Goal: Navigation & Orientation: Find specific page/section

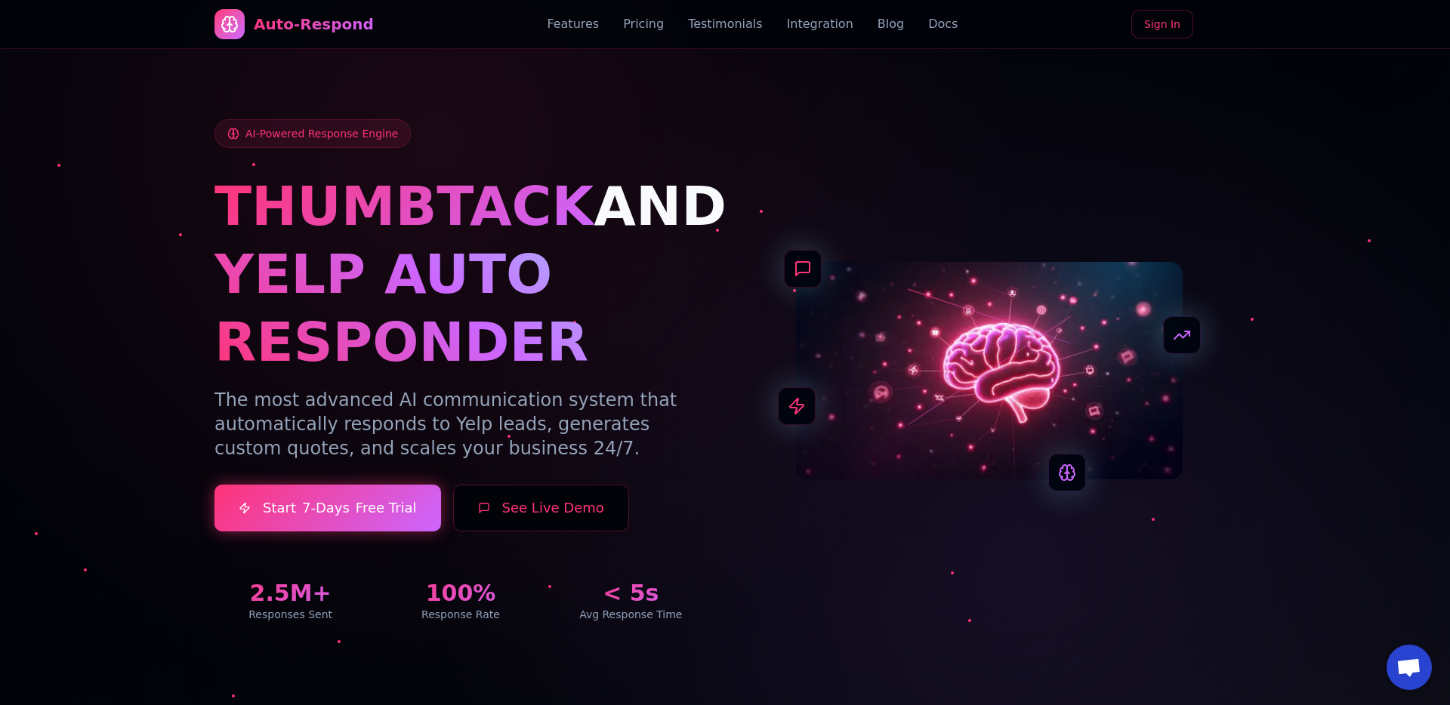
click at [1159, 23] on link "Sign In" at bounding box center [1162, 24] width 62 height 29
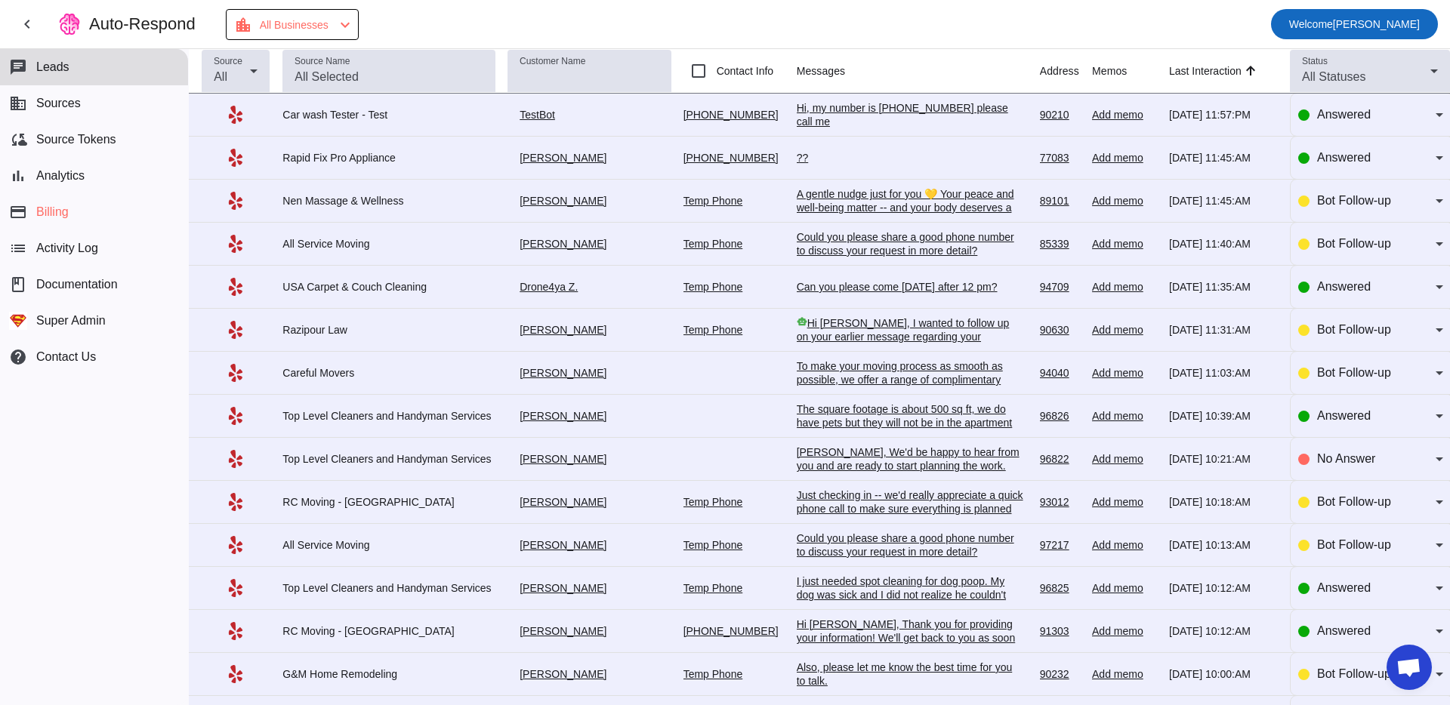
click at [1341, 24] on span "Welcome Oleksandr Nadzuha" at bounding box center [1354, 24] width 131 height 21
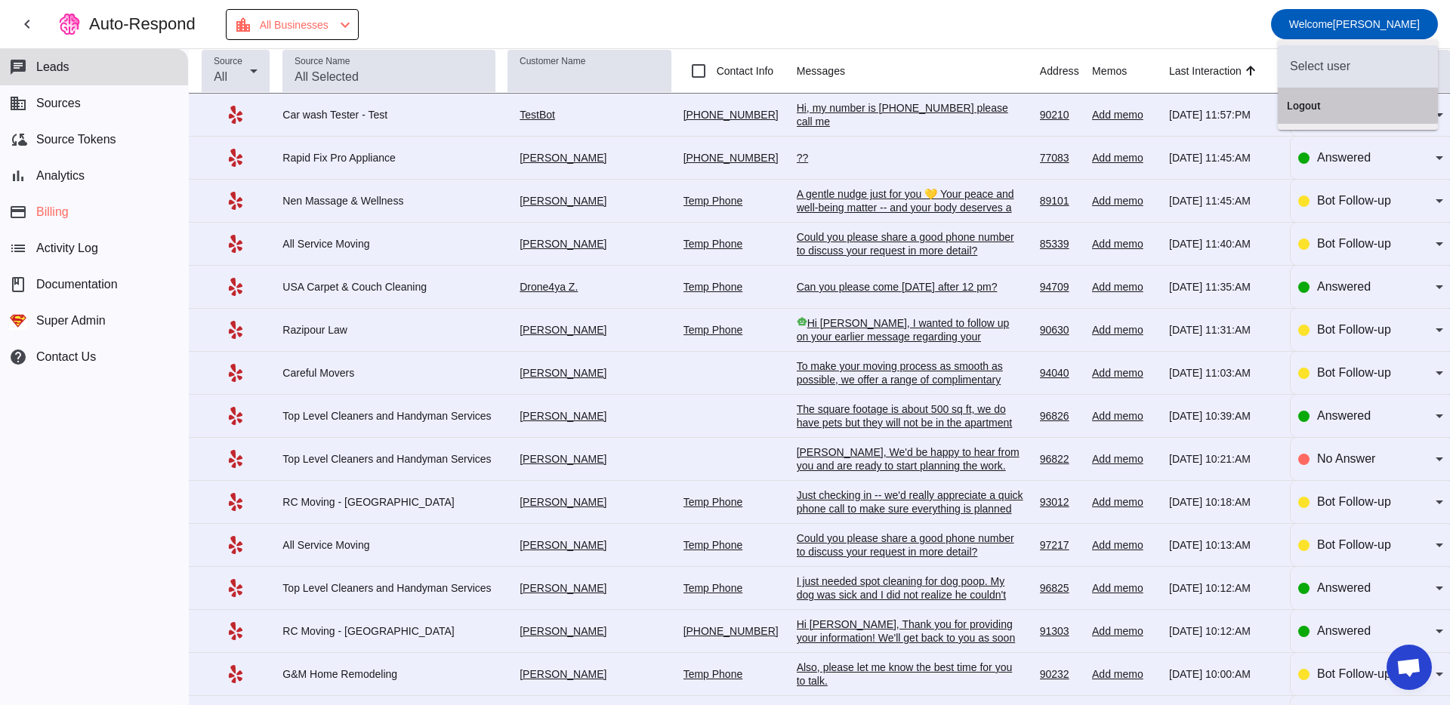
click at [1311, 91] on button "Logout" at bounding box center [1357, 106] width 160 height 36
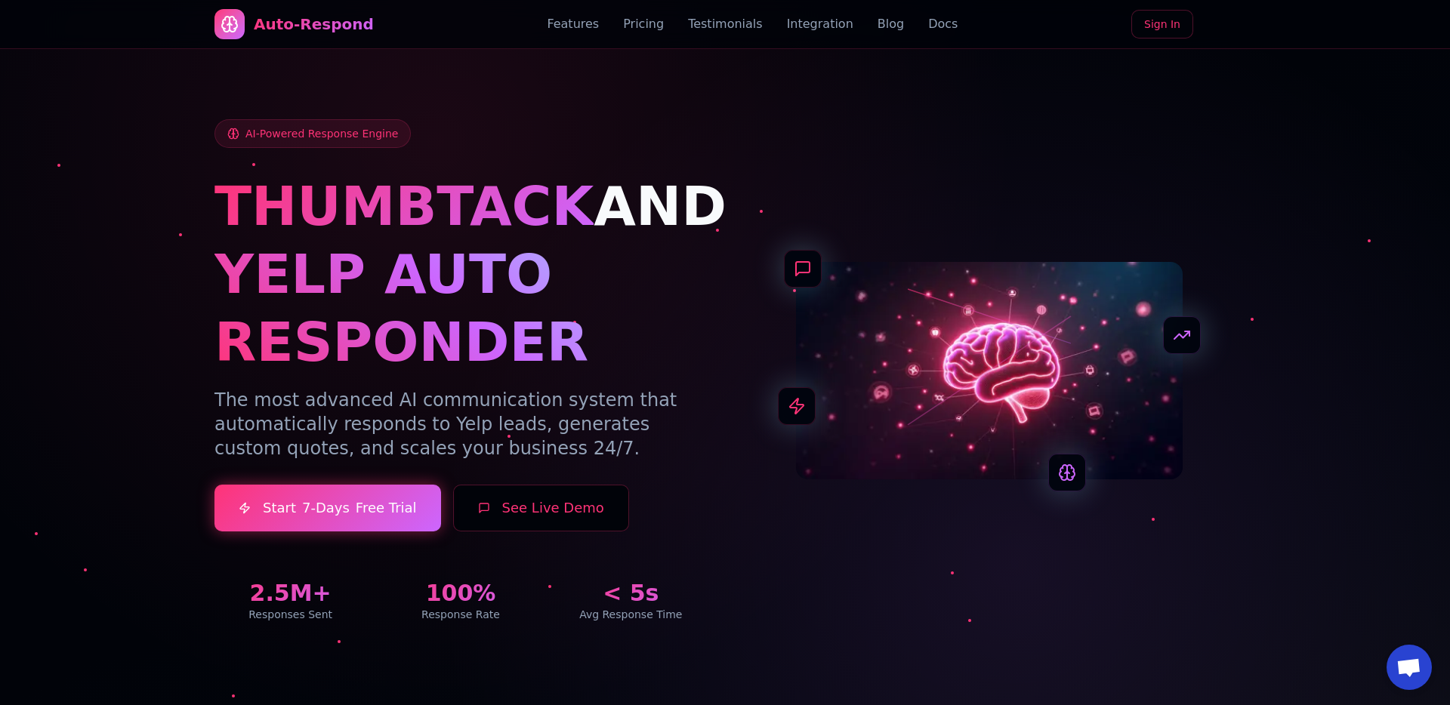
click at [1175, 32] on link "Sign In" at bounding box center [1162, 24] width 62 height 29
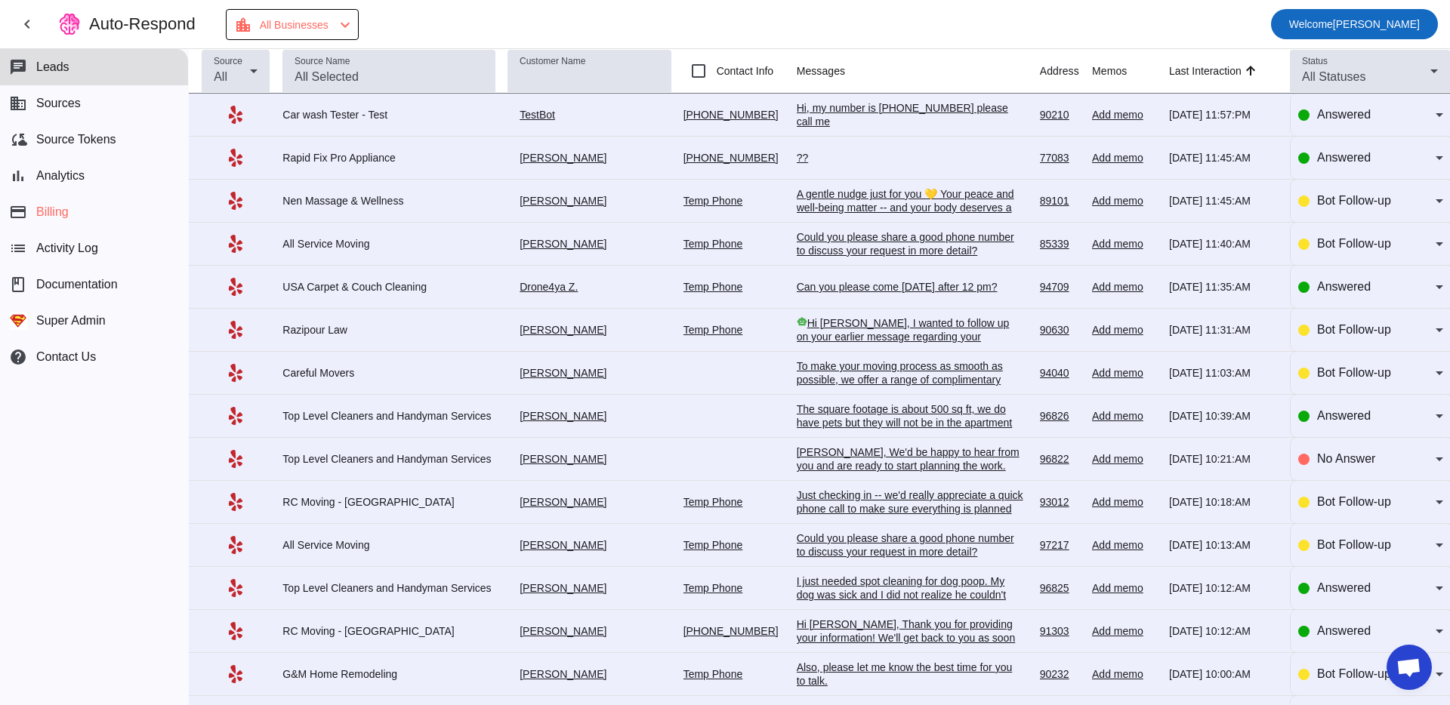
click at [1301, 27] on span "Welcome" at bounding box center [1311, 24] width 44 height 12
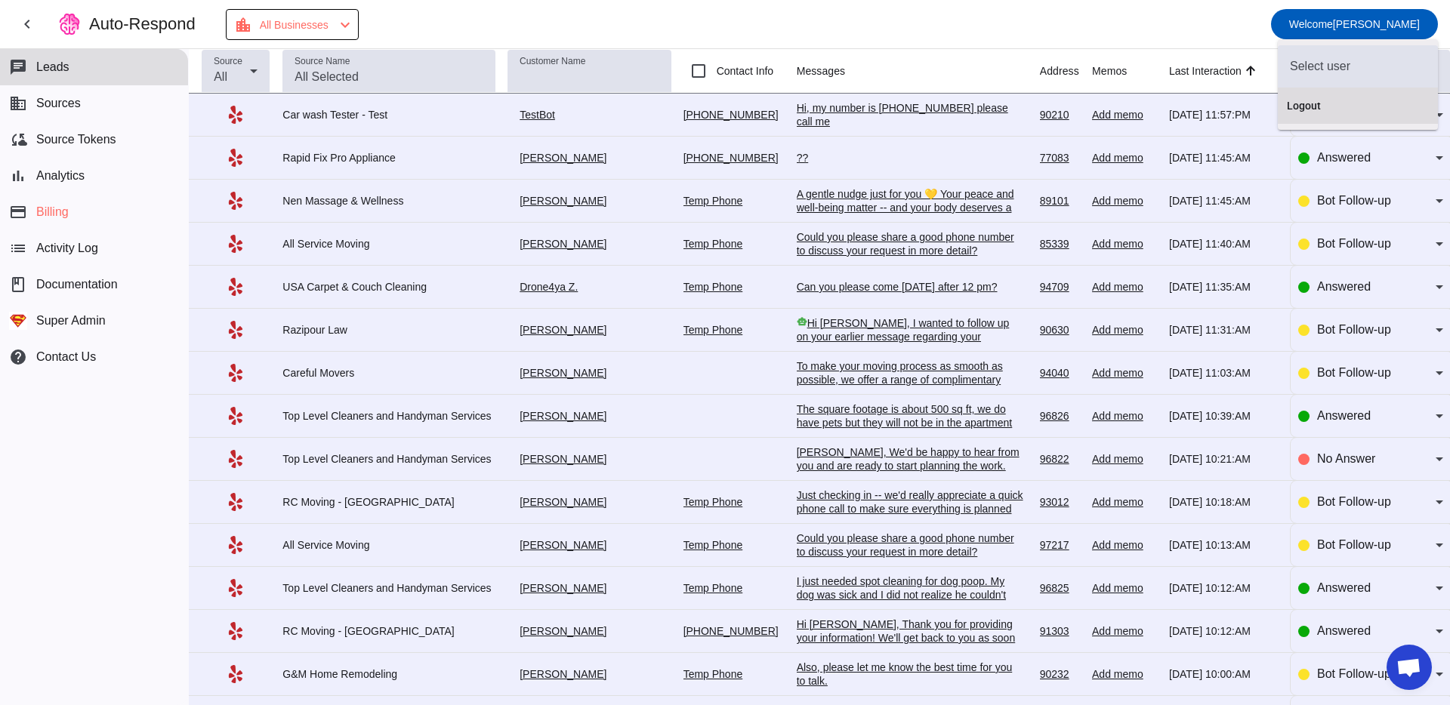
click at [1304, 103] on span "Logout" at bounding box center [1357, 105] width 142 height 15
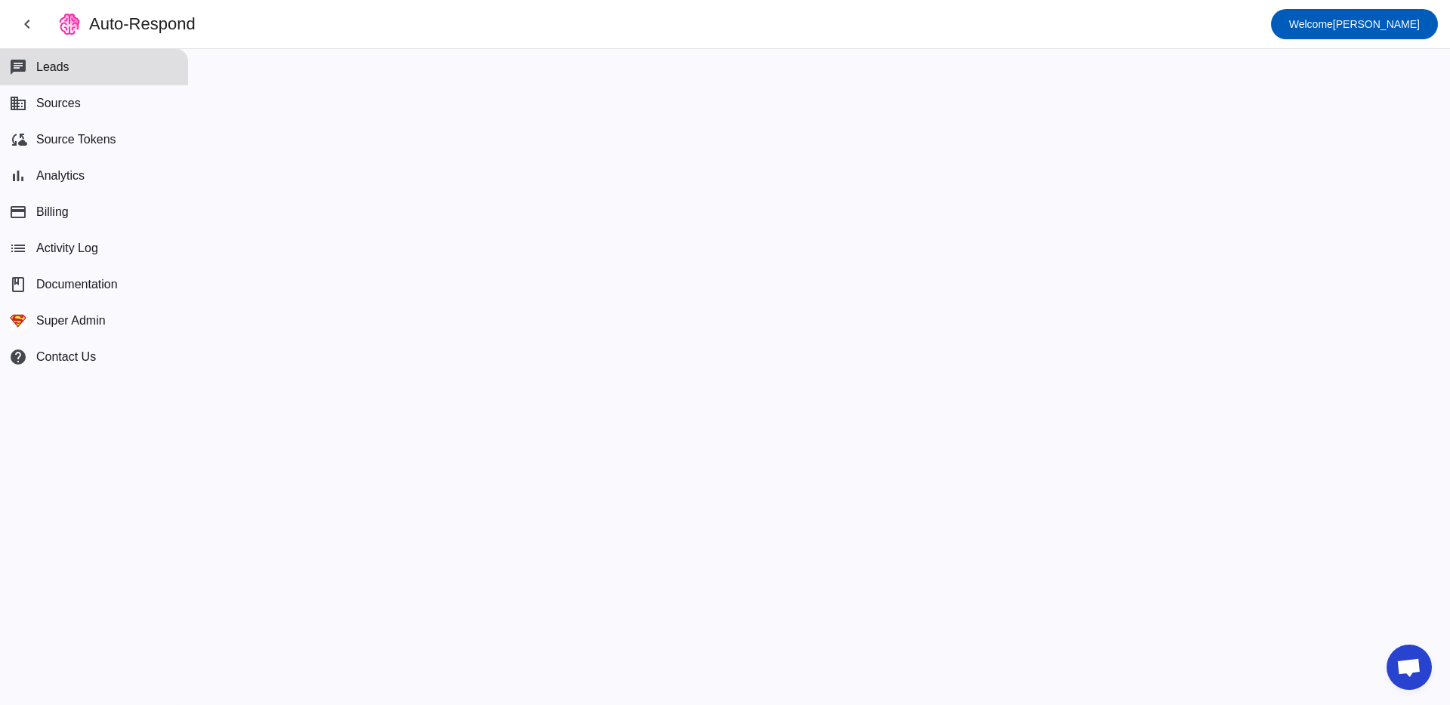
drag, startPoint x: 203, startPoint y: 33, endPoint x: 336, endPoint y: 138, distance: 169.3
click at [316, 136] on div "chevron_left Auto-Respond Welcome [PERSON_NAME] chat Leads business Sources clo…" at bounding box center [725, 352] width 1450 height 705
click at [313, 20] on mat-toolbar-row "chevron_left Auto-Respond Welcome [PERSON_NAME]" at bounding box center [725, 24] width 1450 height 48
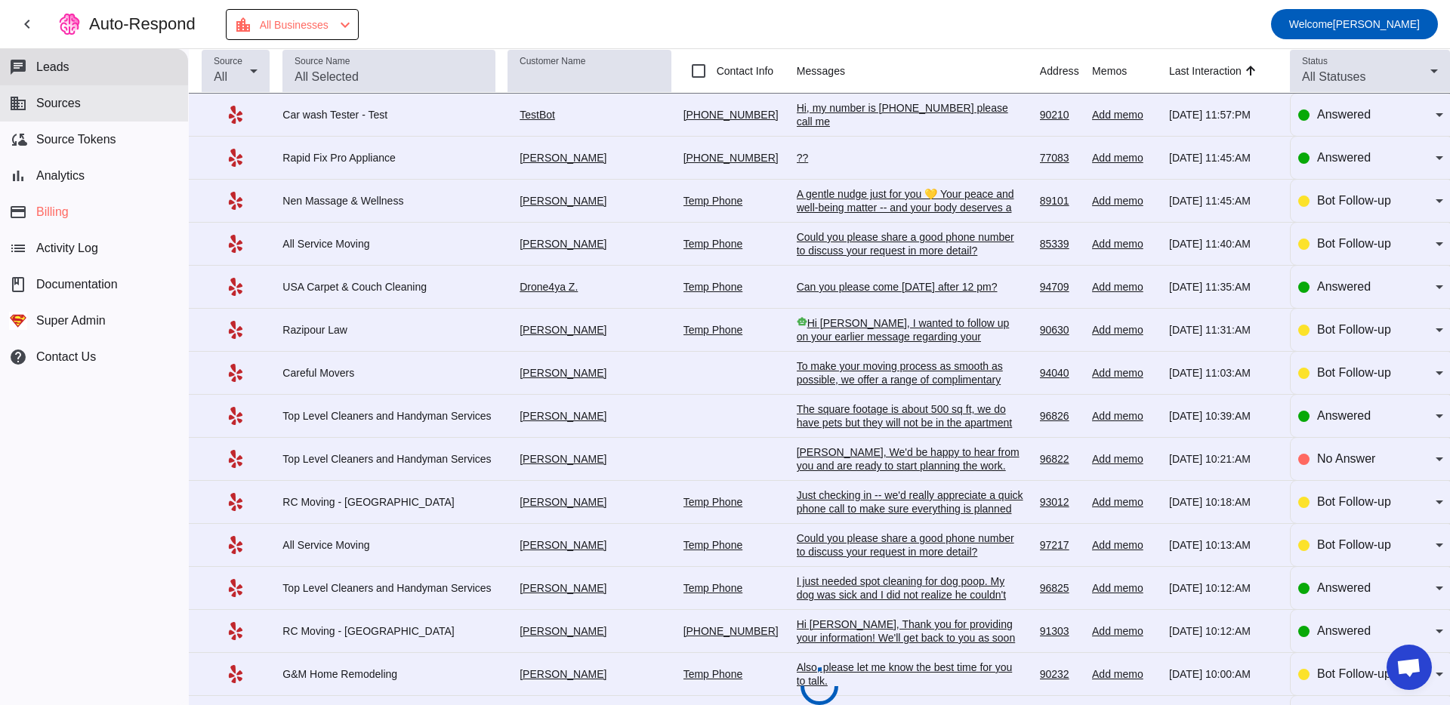
click at [114, 116] on button "business Sources" at bounding box center [94, 103] width 188 height 36
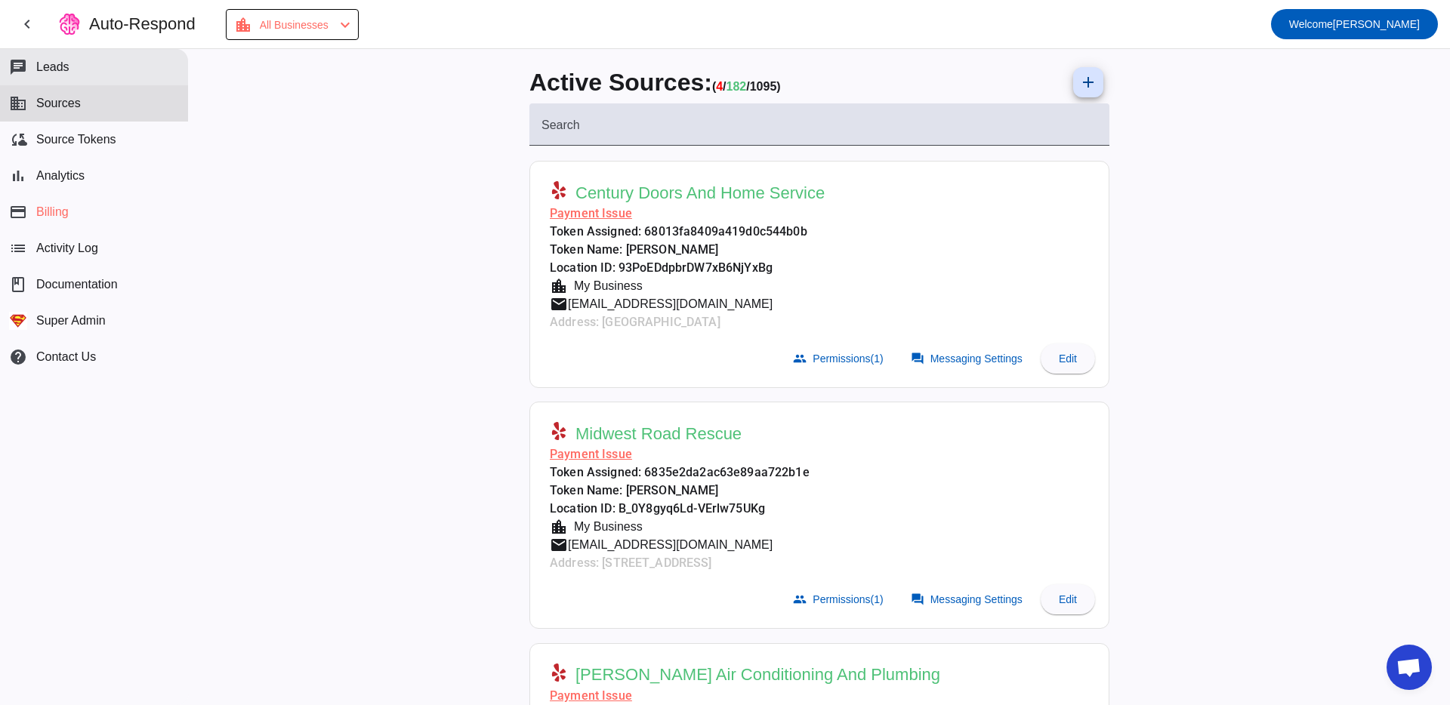
click at [112, 75] on button "chat Leads" at bounding box center [94, 67] width 188 height 36
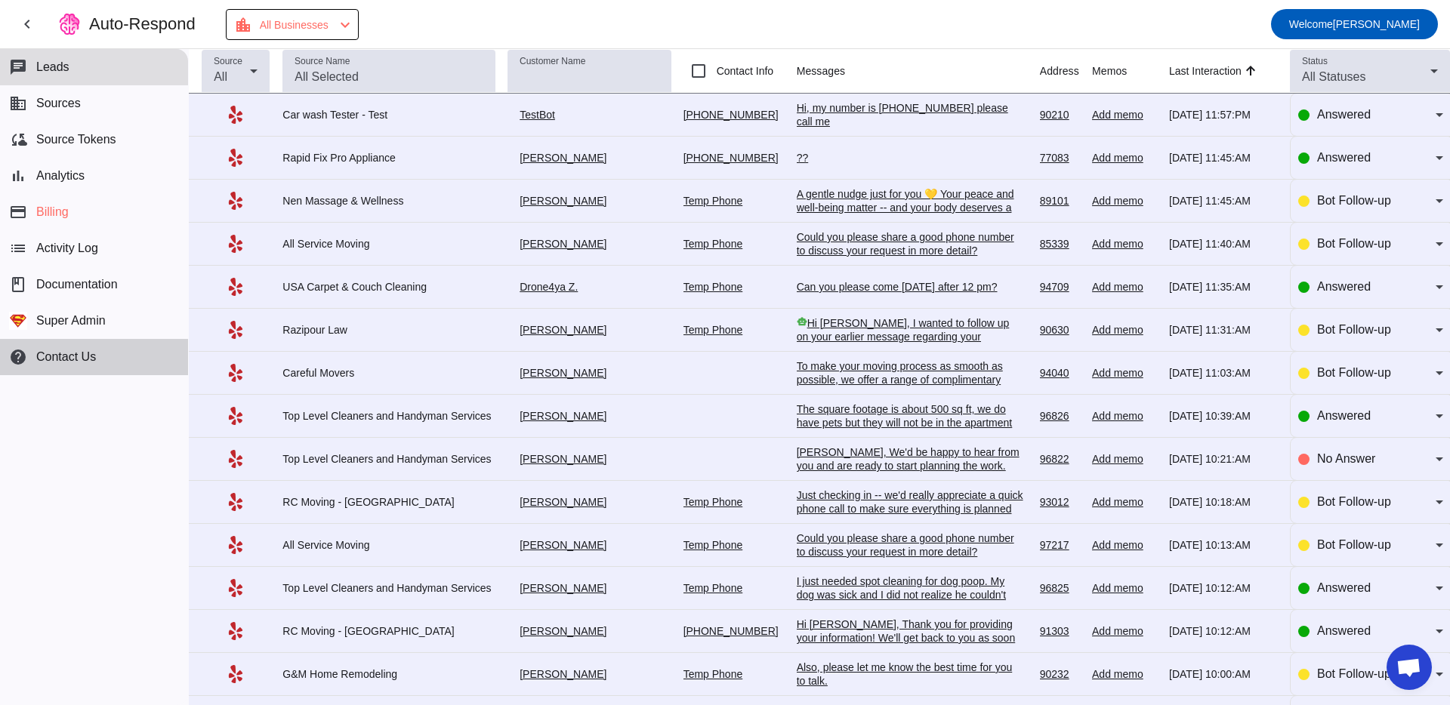
click at [15, 367] on button "help Contact Us" at bounding box center [94, 357] width 188 height 36
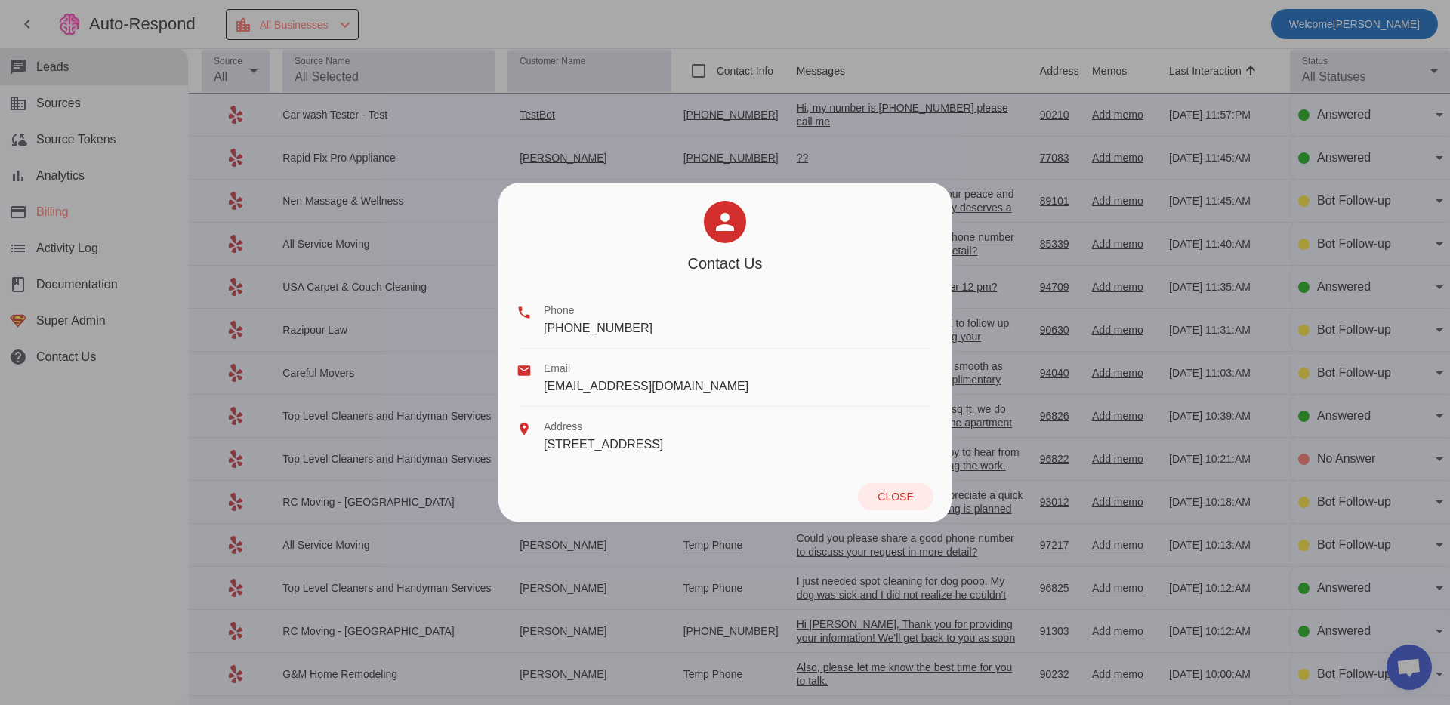
click at [106, 475] on div at bounding box center [725, 352] width 1450 height 705
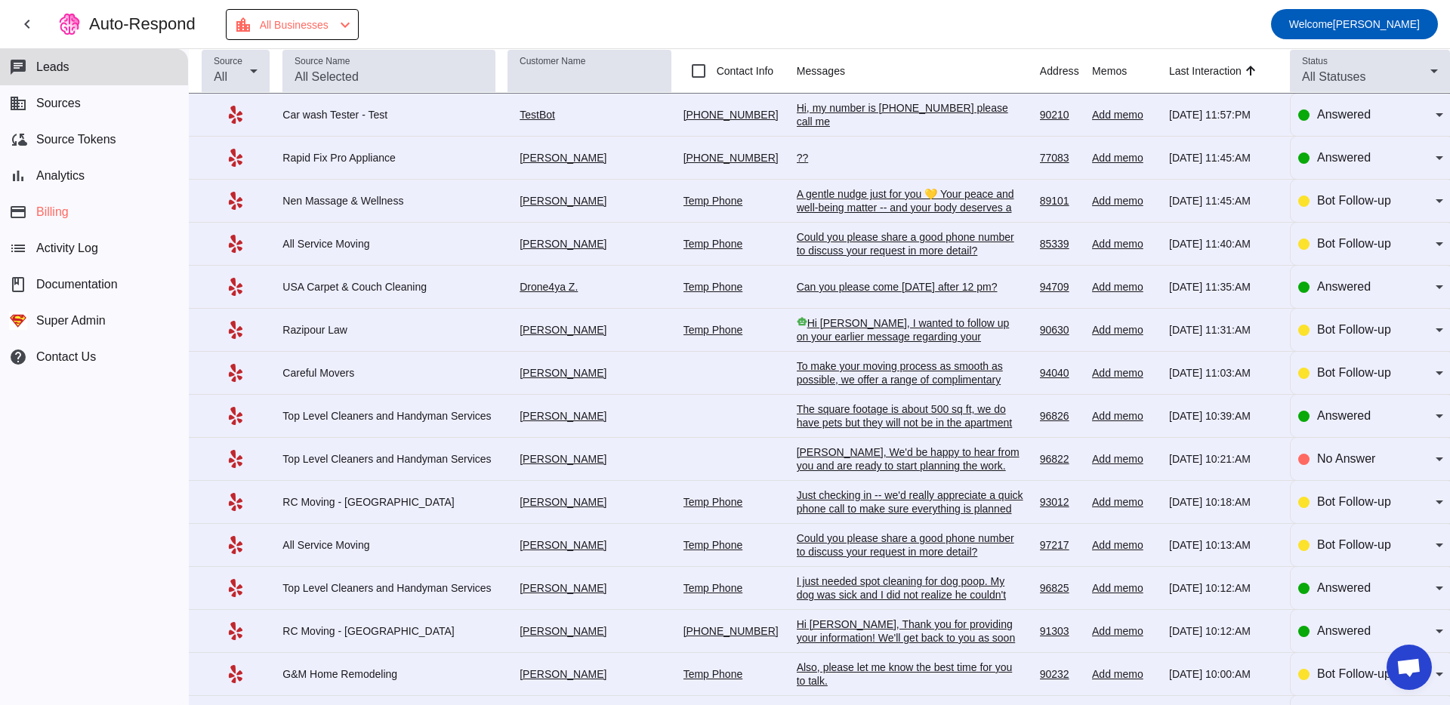
click at [46, 31] on mat-toolbar-row "chevron_left Auto-Respond location_city All Businesses chevron_left Welcome Ole…" at bounding box center [725, 24] width 1450 height 48
click at [36, 19] on span at bounding box center [27, 24] width 36 height 36
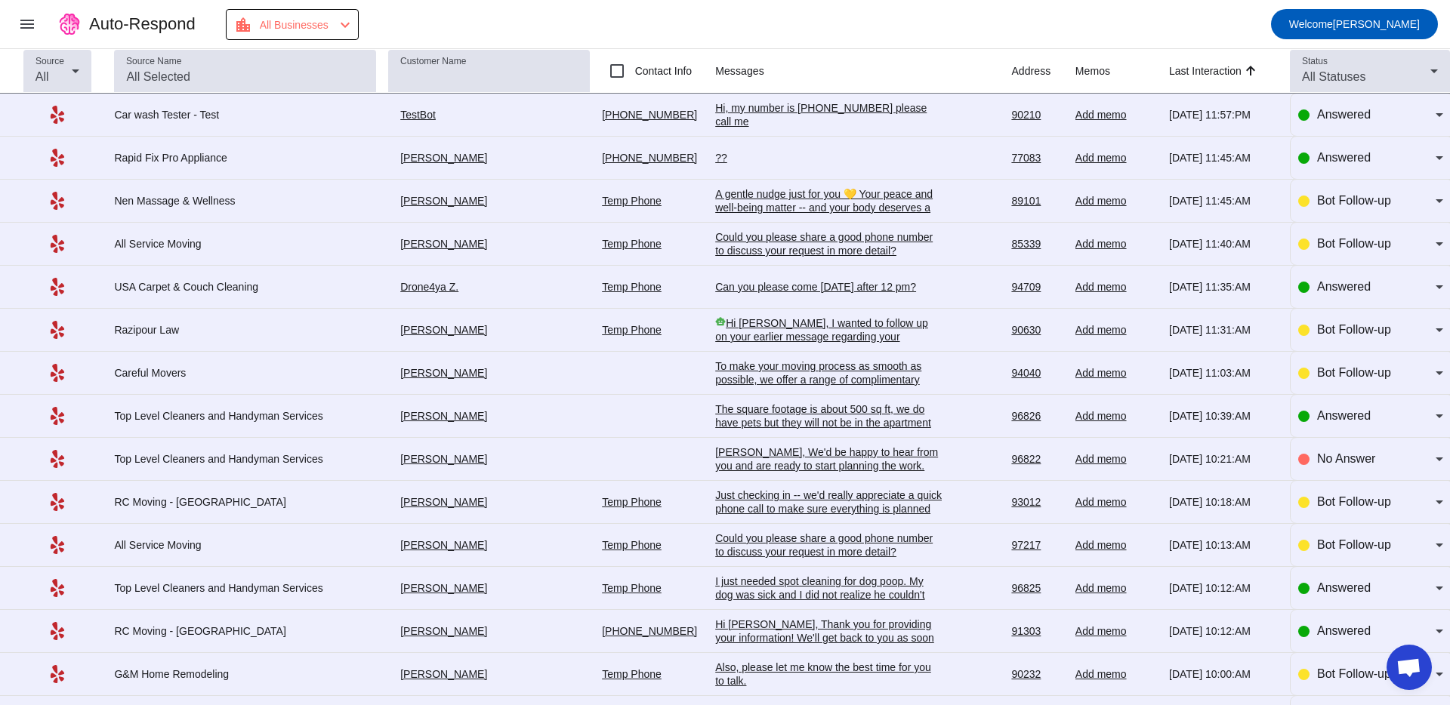
click at [151, 33] on div "Auto-Respond" at bounding box center [142, 24] width 106 height 21
click at [1271, 29] on span at bounding box center [1354, 24] width 167 height 36
click at [1306, 111] on span "Logout" at bounding box center [1357, 105] width 142 height 15
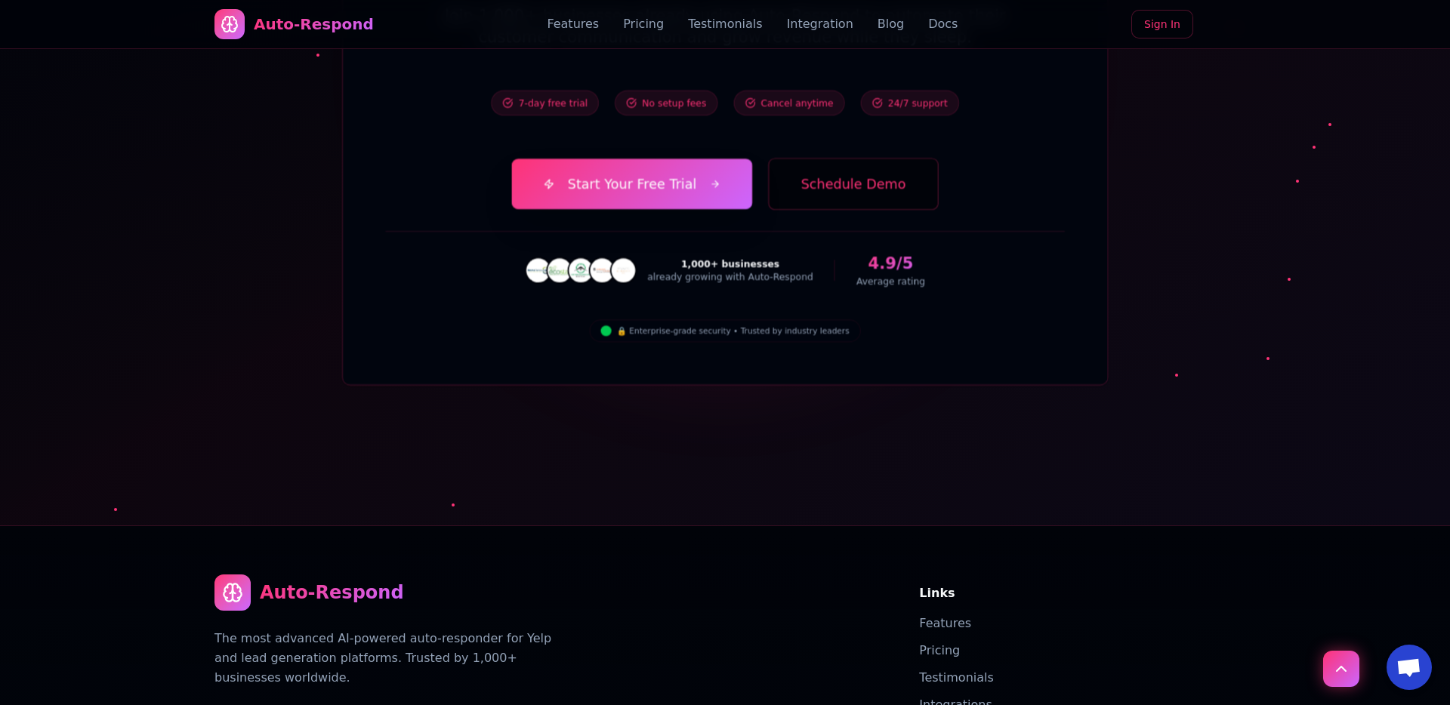
scroll to position [5323, 0]
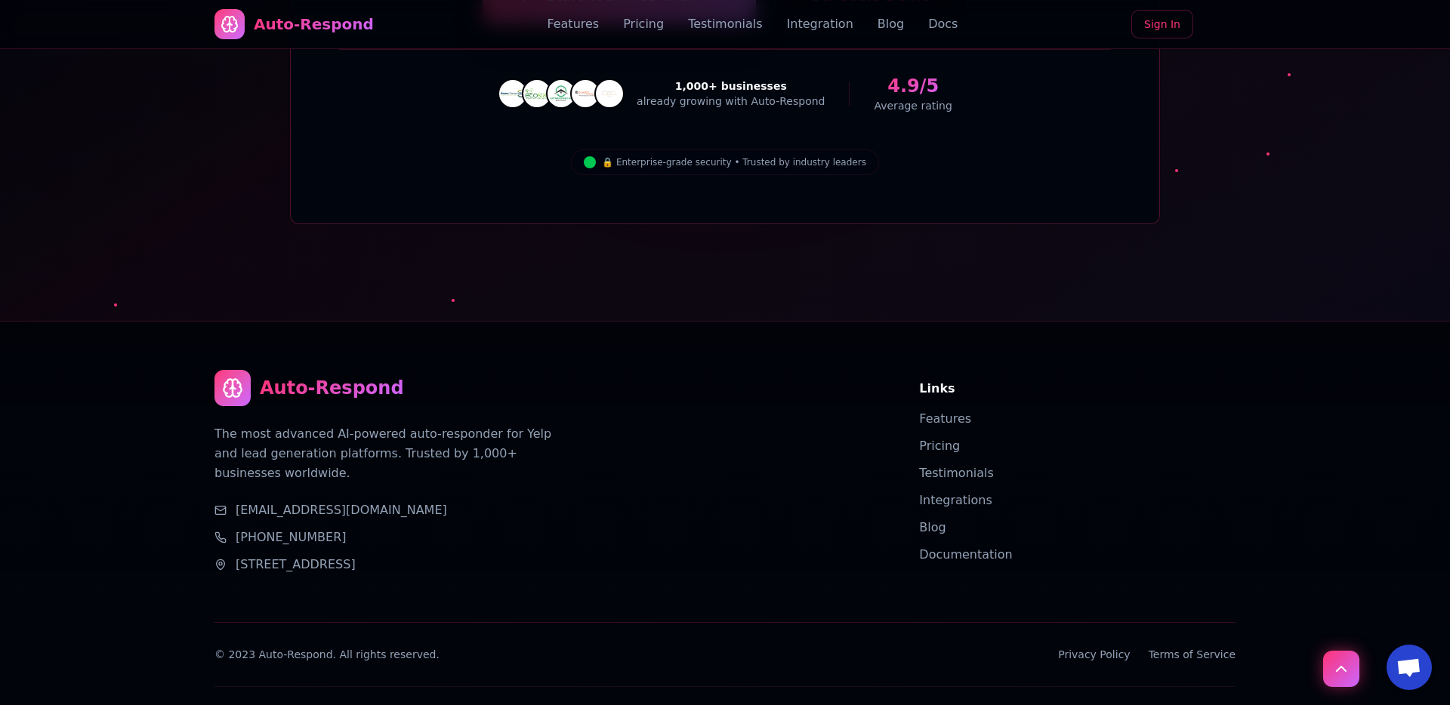
click at [1044, 686] on div "Enterprise-grade security Easy Setup 99.99% Uptime SLA" at bounding box center [724, 704] width 1021 height 37
click at [381, 647] on div "© 2023 Auto-Respond. All rights reserved." at bounding box center [326, 654] width 225 height 15
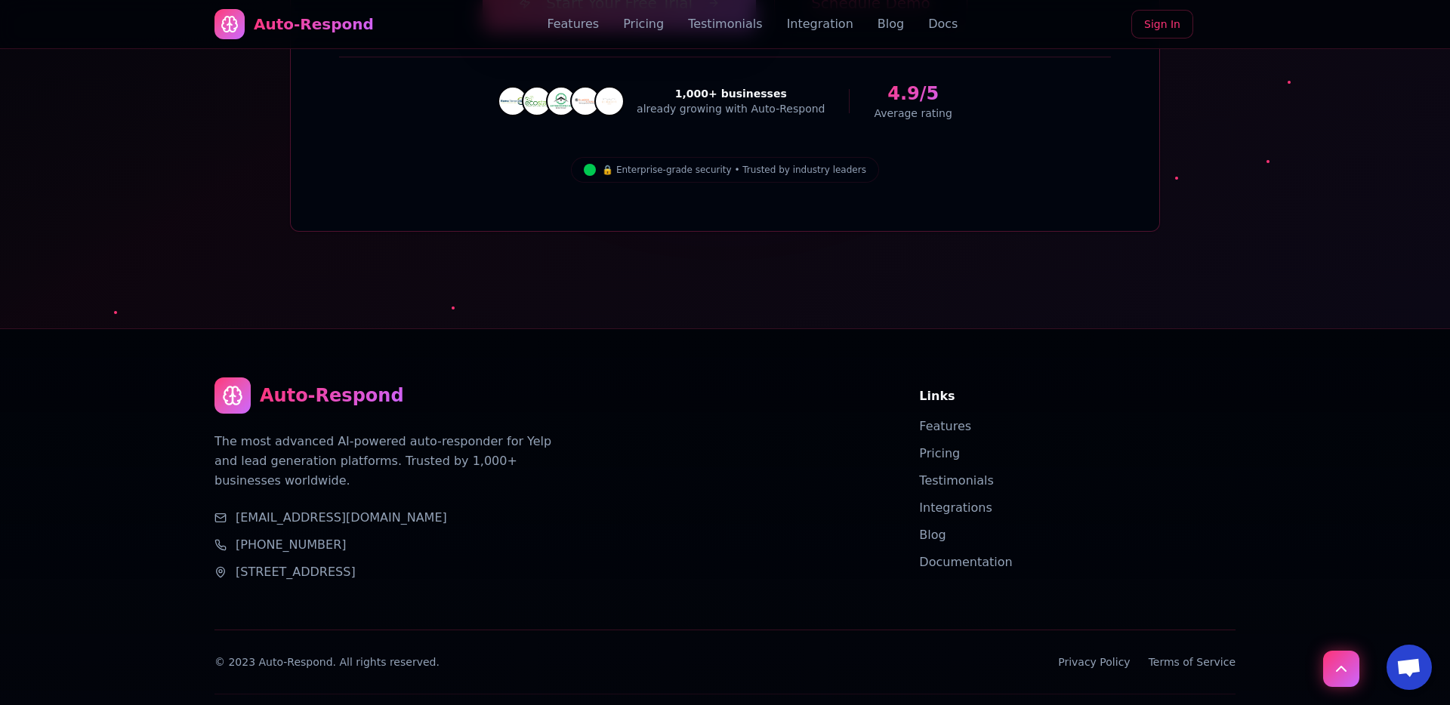
scroll to position [5314, 0]
click at [356, 565] on link "[STREET_ADDRESS]" at bounding box center [296, 574] width 120 height 18
click at [379, 562] on div "Auto-Respond The most advanced AI-powered auto-responder for Yelp and lead gene…" at bounding box center [724, 556] width 1057 height 450
click at [332, 565] on link "[STREET_ADDRESS]" at bounding box center [296, 574] width 120 height 18
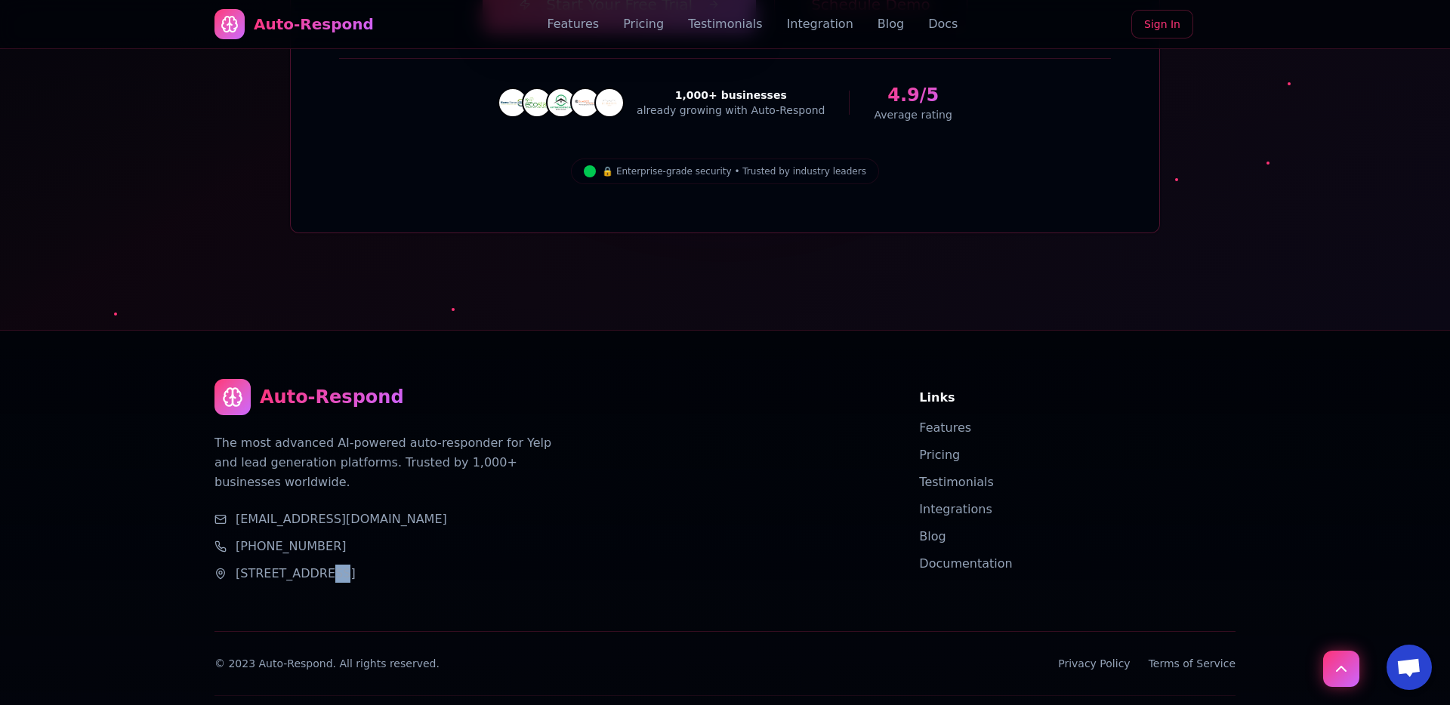
click at [332, 565] on link "[STREET_ADDRESS]" at bounding box center [296, 574] width 120 height 18
click at [245, 565] on link "[STREET_ADDRESS]" at bounding box center [296, 574] width 120 height 18
drag, startPoint x: 233, startPoint y: 504, endPoint x: 353, endPoint y: 508, distance: 120.1
click at [356, 565] on div "[STREET_ADDRESS]" at bounding box center [548, 574] width 668 height 18
click at [352, 510] on div "support@nzleads.com +1 (818) 446-6122 857 N ORANGE DR LOS ANGELES, CA 90038" at bounding box center [548, 546] width 668 height 72
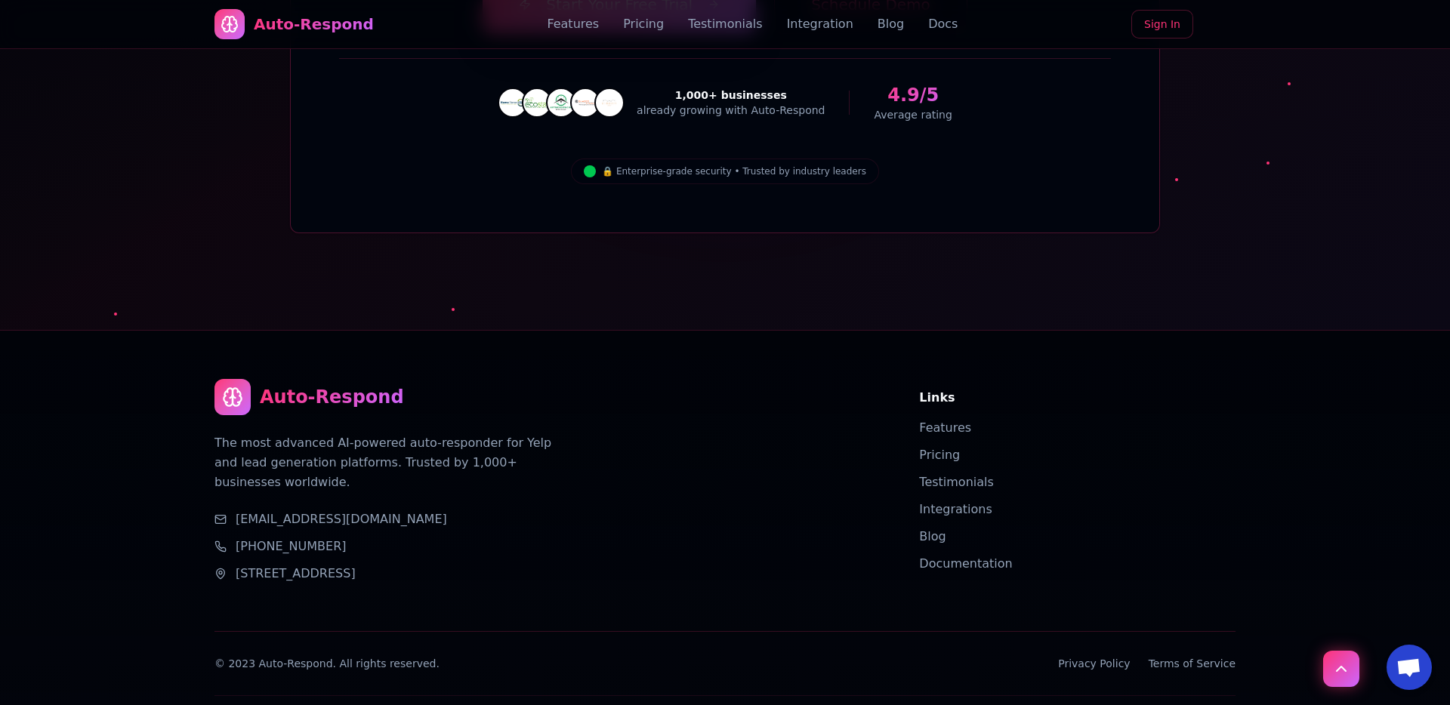
click at [291, 565] on link "857 N ORANGE DR LOS ANGELES, CA 90038" at bounding box center [296, 574] width 120 height 18
click at [356, 565] on link "857 N ORANGE DR LOS ANGELES, CA 90038" at bounding box center [296, 574] width 120 height 18
click at [337, 565] on link "857 N ORANGE DR LOS ANGELES, CA 90038" at bounding box center [296, 574] width 120 height 18
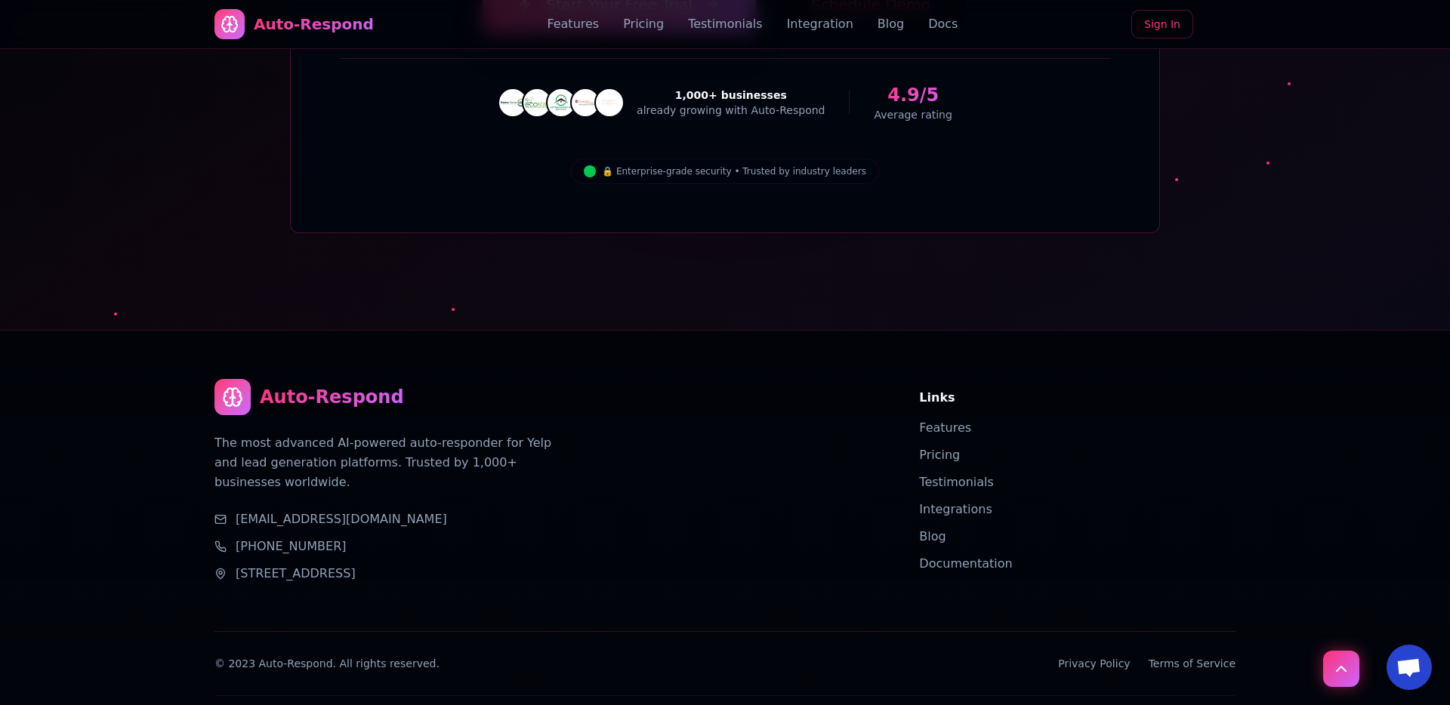
click at [371, 516] on div "Auto-Respond The most advanced AI-powered auto-responder for Yelp and lead gene…" at bounding box center [724, 556] width 1057 height 450
click at [356, 565] on link "857 N ORANGE DR LOS ANGELES, CA 90038" at bounding box center [296, 574] width 120 height 18
click at [469, 519] on div "Auto-Respond The most advanced AI-powered auto-responder for Yelp and lead gene…" at bounding box center [724, 556] width 1057 height 450
click at [325, 565] on link "[STREET_ADDRESS]" at bounding box center [296, 574] width 120 height 18
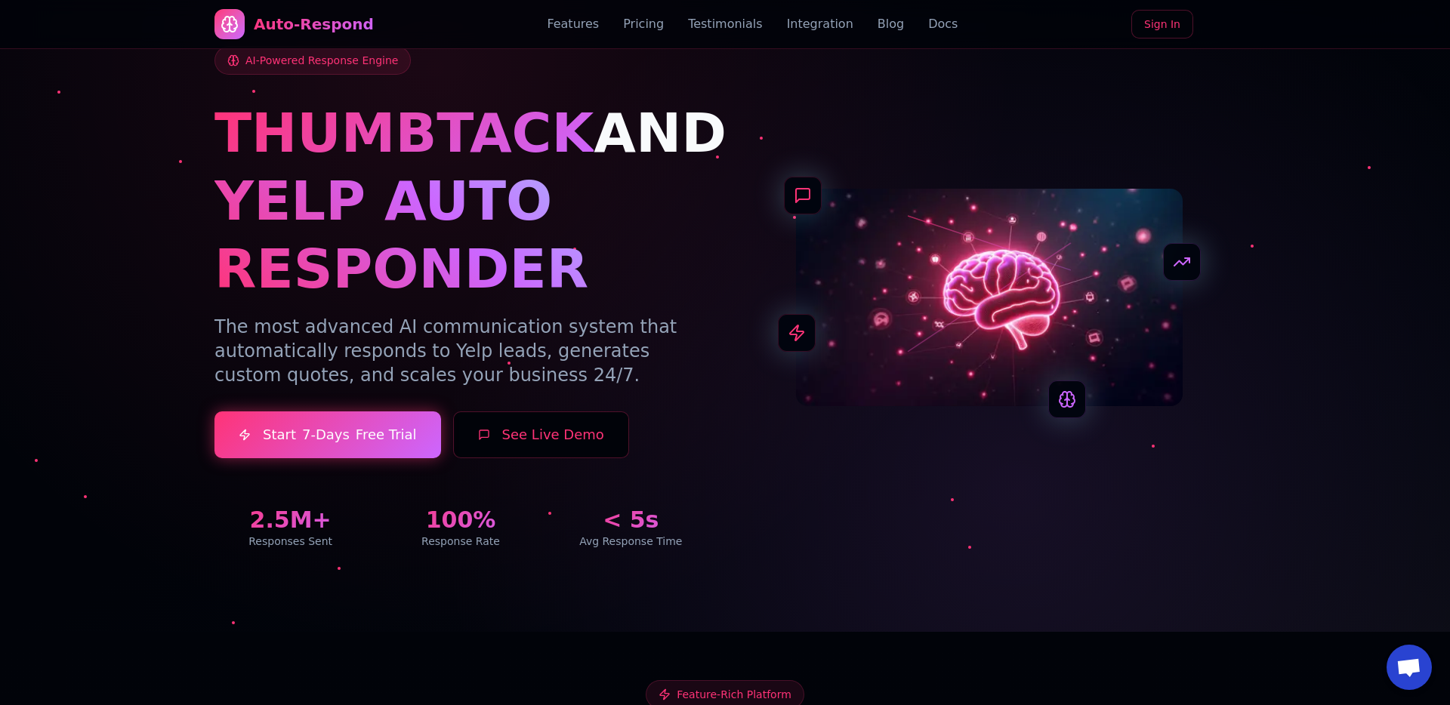
scroll to position [0, 0]
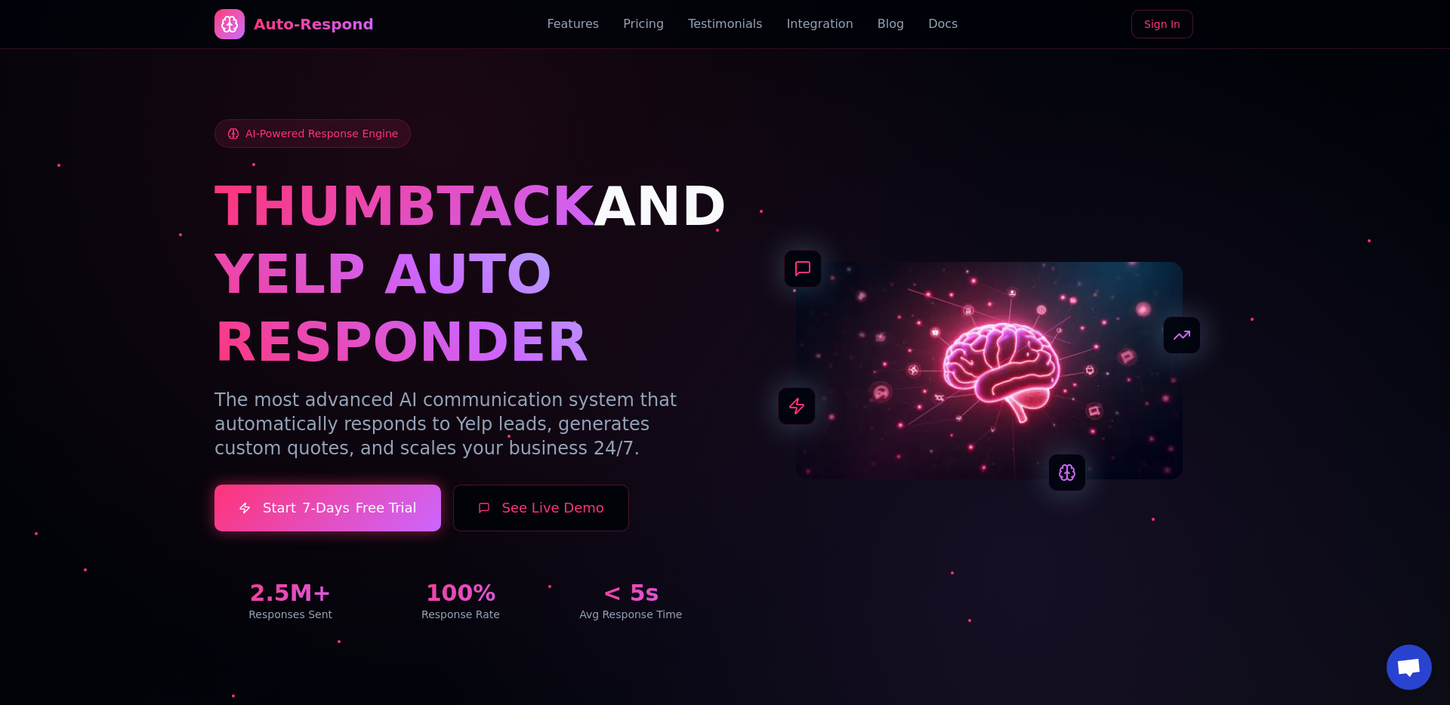
click at [928, 17] on link "Docs" at bounding box center [942, 24] width 29 height 18
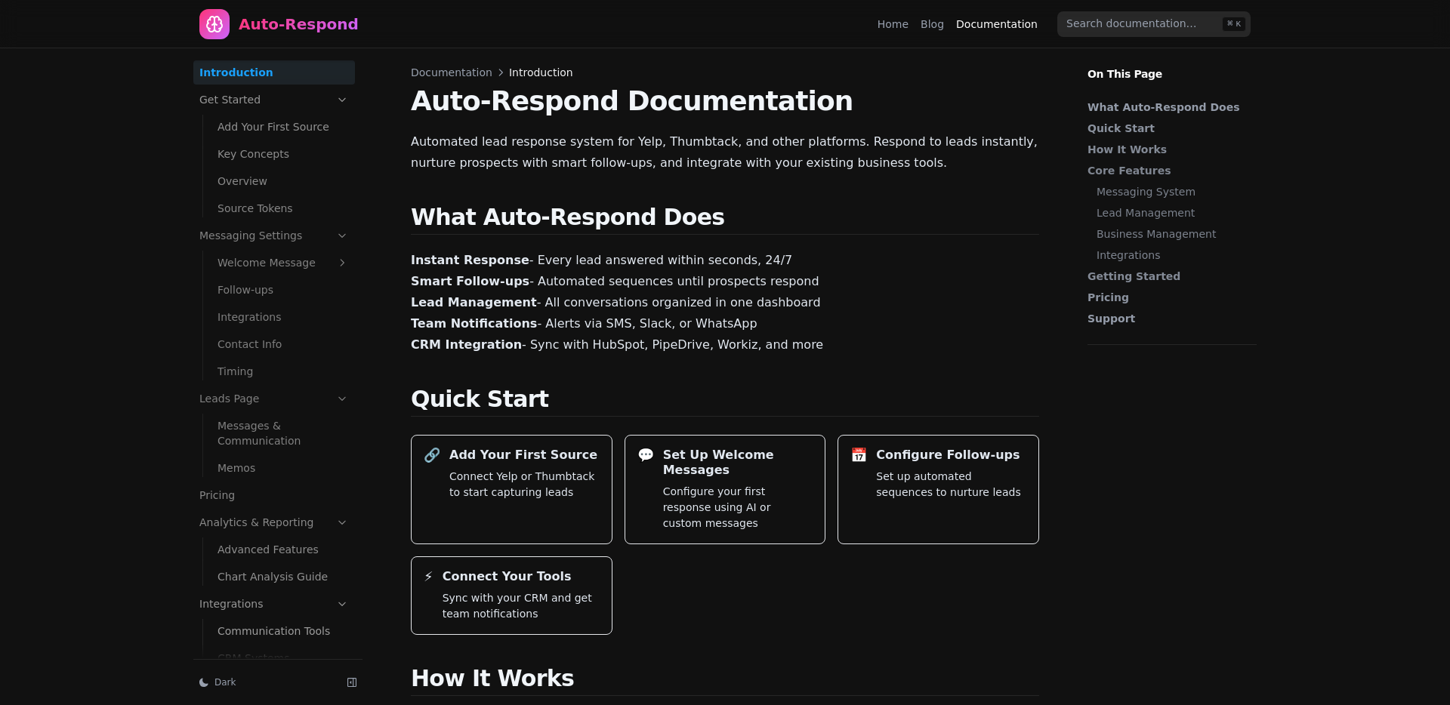
click at [944, 23] on link "Blog" at bounding box center [931, 24] width 23 height 15
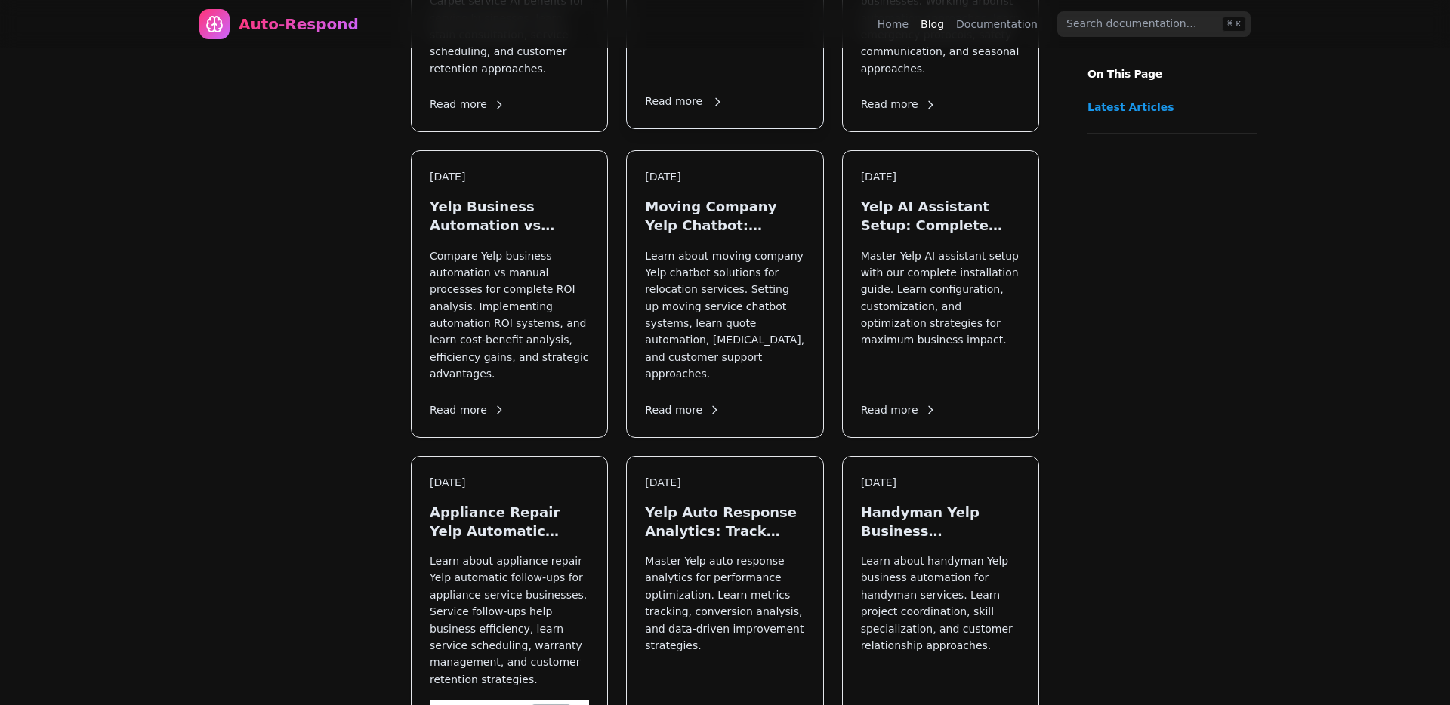
scroll to position [5465, 0]
click at [766, 473] on div "Sep 9, 2024 Yelp Auto Response Analytics: Track Performance and Optimize Result…" at bounding box center [725, 645] width 196 height 385
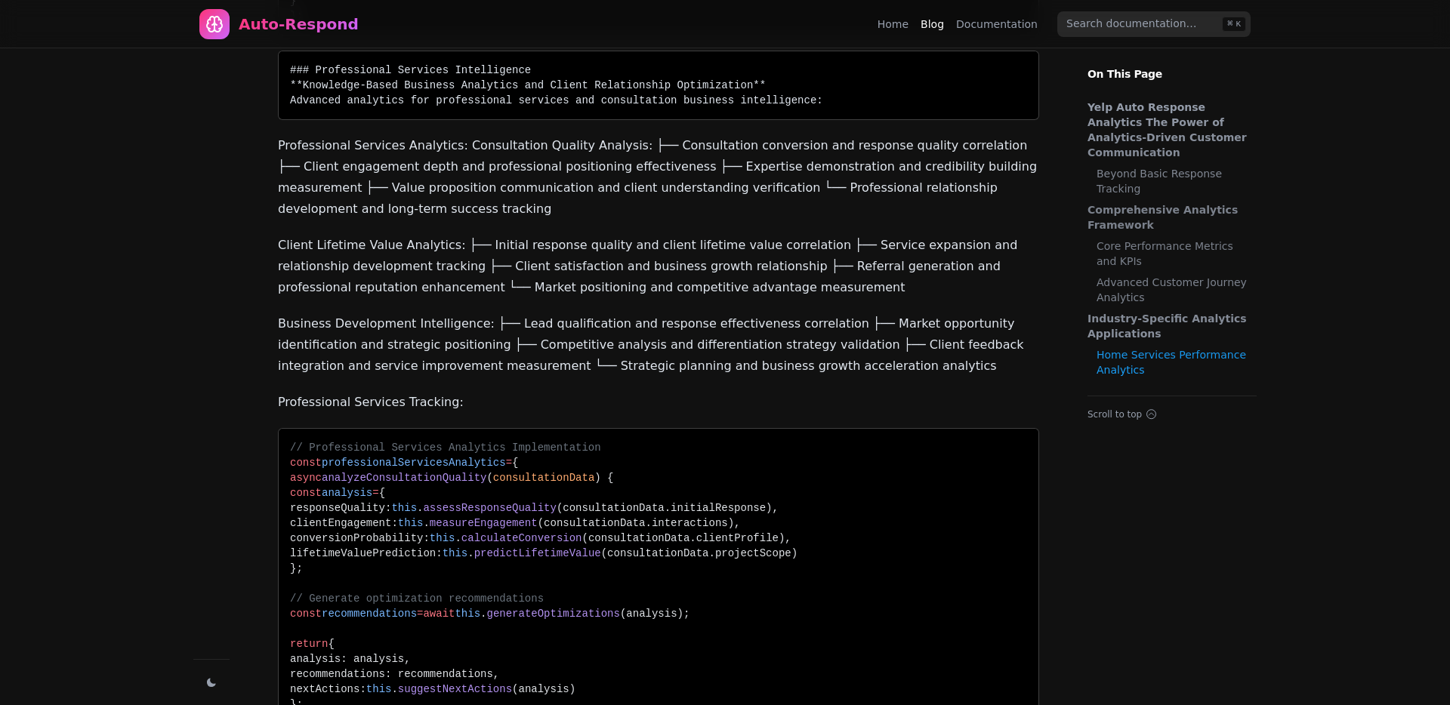
scroll to position [2868, 0]
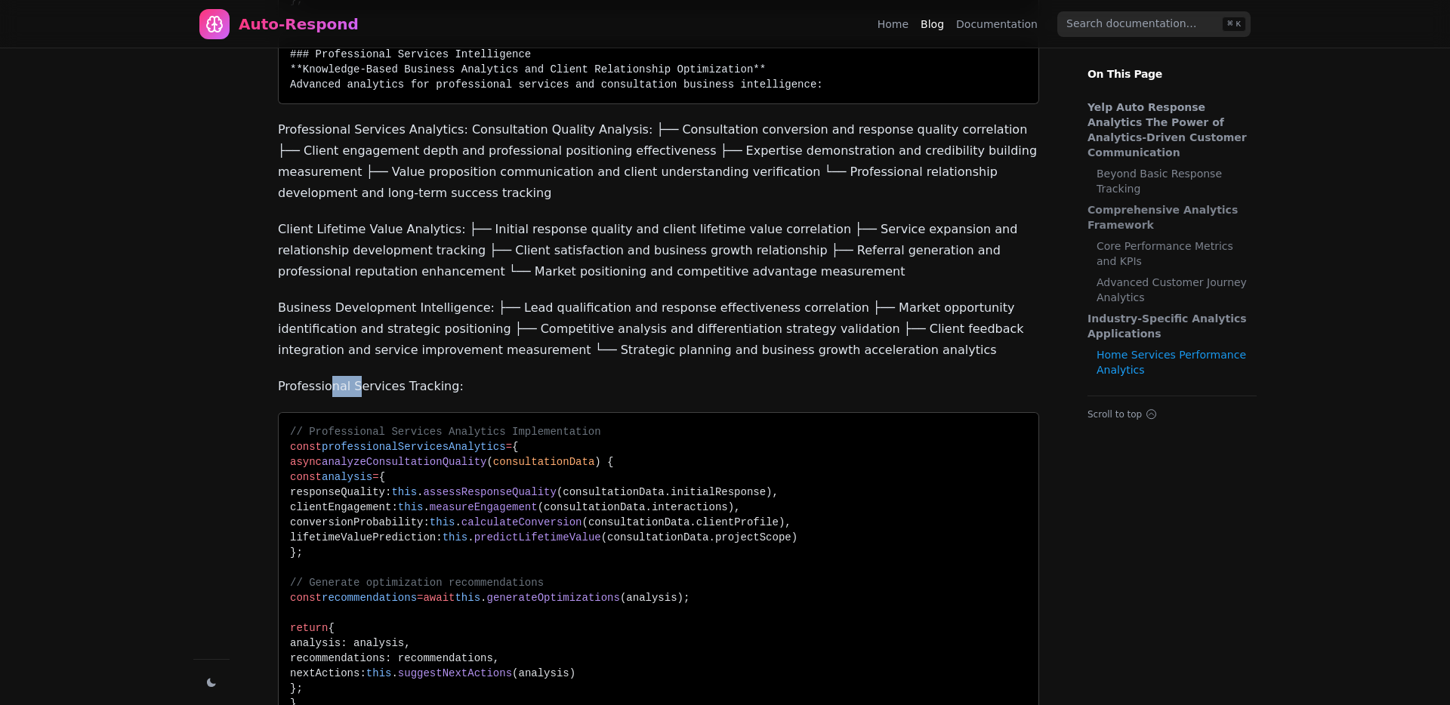
drag, startPoint x: 327, startPoint y: 392, endPoint x: 391, endPoint y: 392, distance: 64.2
click at [373, 392] on p "Professional Services Tracking:" at bounding box center [658, 386] width 761 height 21
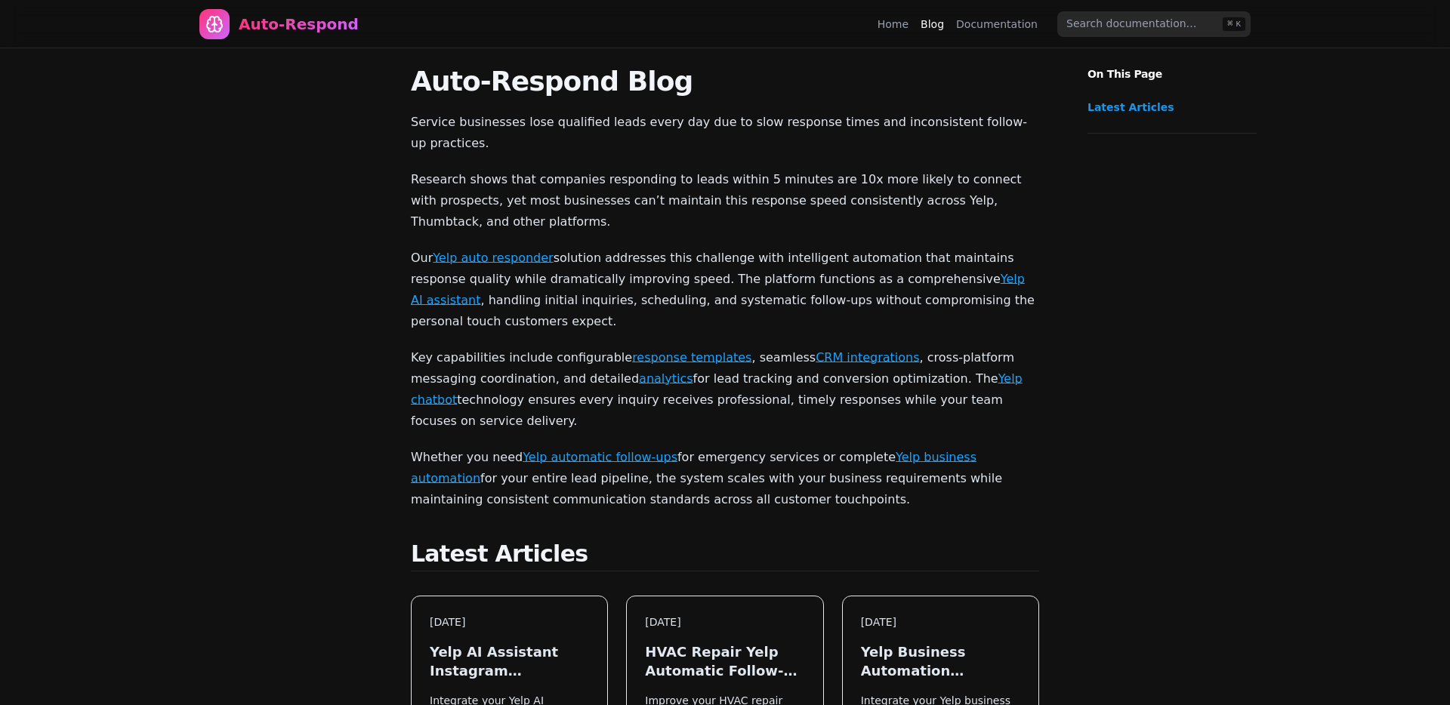
click at [907, 31] on link "Home" at bounding box center [892, 24] width 31 height 15
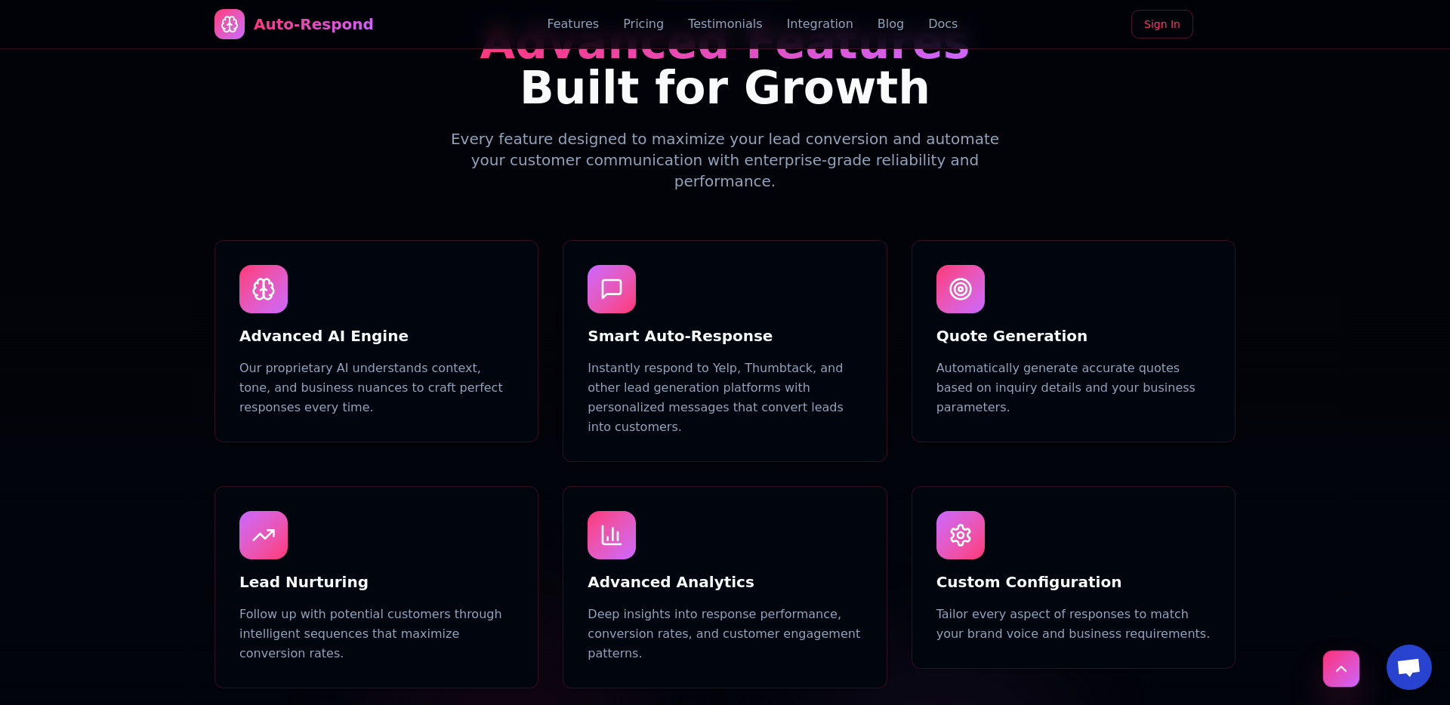
click at [1326, 658] on button "Scroll to top" at bounding box center [1341, 669] width 36 height 36
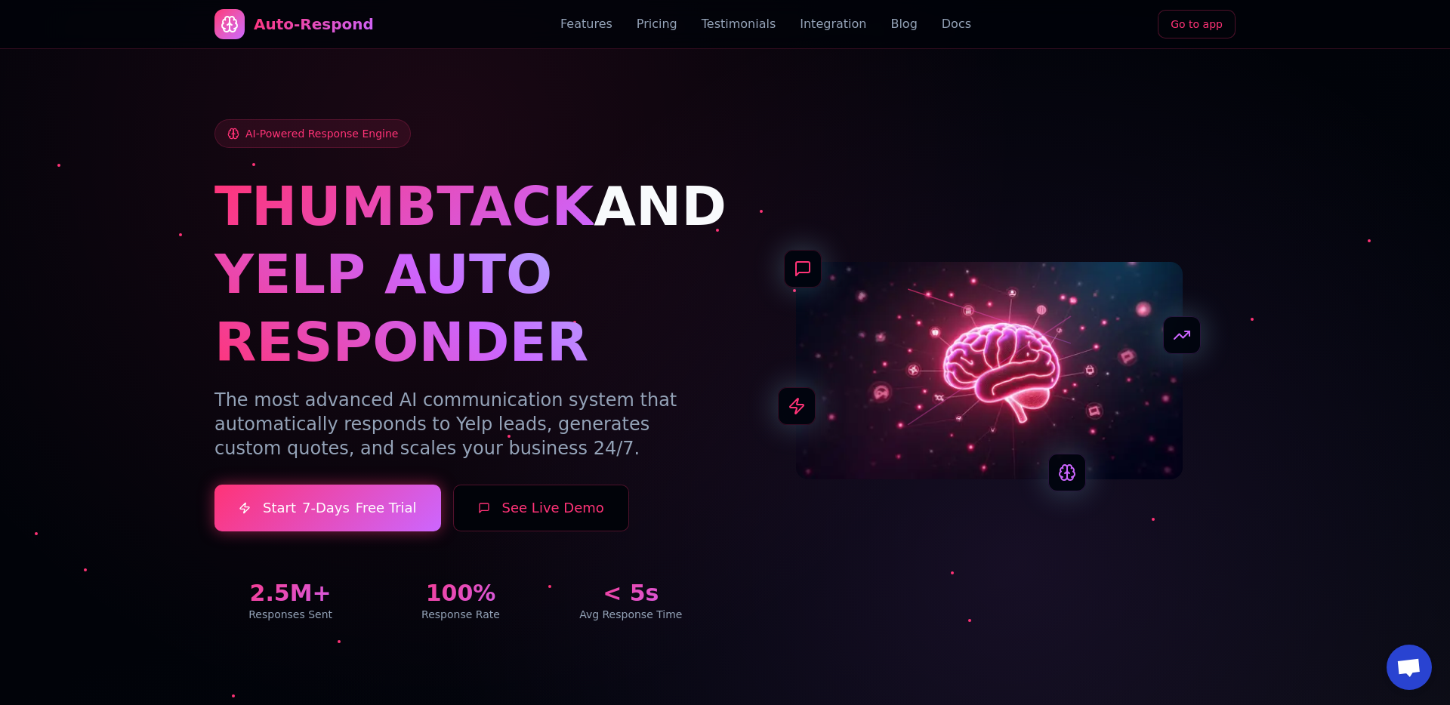
click at [1182, 37] on link "Go to app" at bounding box center [1196, 24] width 78 height 29
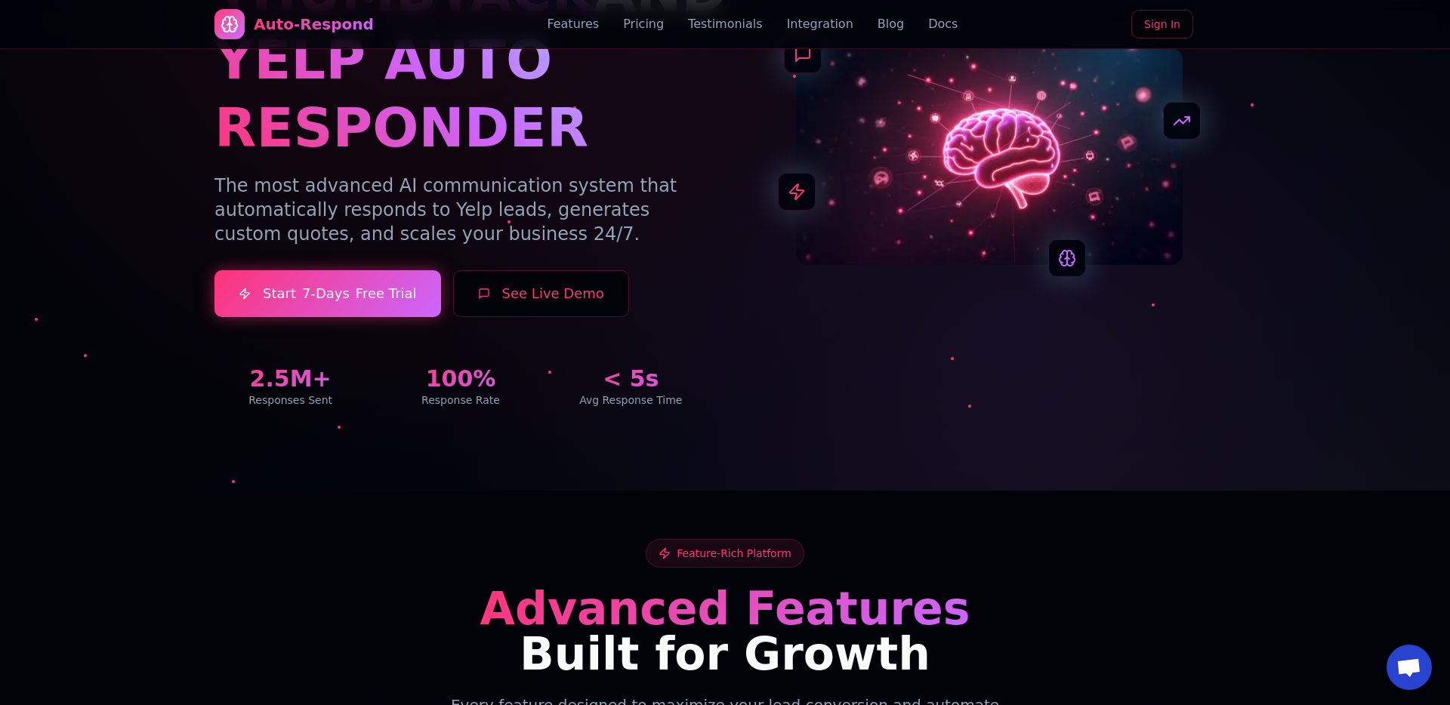
scroll to position [525, 0]
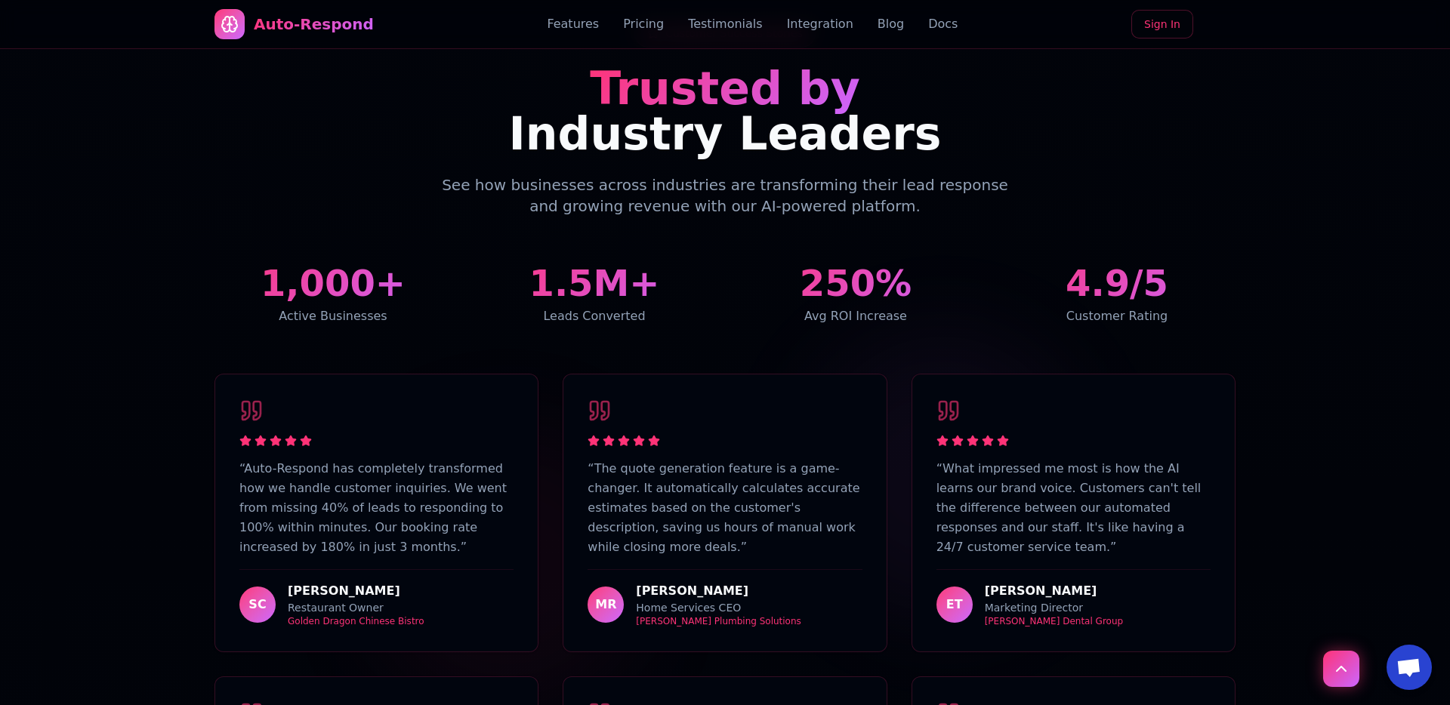
scroll to position [2748, 0]
